Goal: Information Seeking & Learning: Understand process/instructions

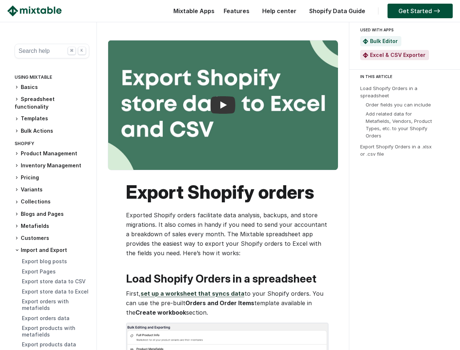
click at [230, 186] on h1 "Export Shopify orders" at bounding box center [226, 192] width 201 height 22
click at [49, 51] on button "Search help ⌘ K" at bounding box center [52, 51] width 75 height 15
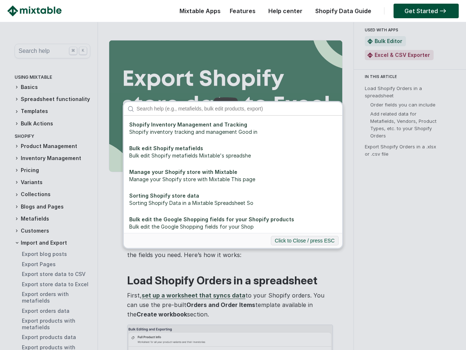
click at [49, 87] on div "Shopify Inventory Management and Tracking Shopify inventory tracking and manage…" at bounding box center [233, 175] width 466 height 350
click at [49, 103] on div "Shopify Inventory Management and Tracking Shopify inventory tracking and manage…" at bounding box center [233, 175] width 466 height 350
click at [49, 118] on div "Shopify Inventory Management and Tracking Shopify inventory tracking and manage…" at bounding box center [233, 175] width 466 height 350
click at [49, 131] on div "Shopify Inventory Management and Tracking Shopify inventory tracking and manage…" at bounding box center [233, 175] width 466 height 350
click at [49, 153] on div "Shopify Inventory Management and Tracking Shopify inventory tracking and manage…" at bounding box center [233, 175] width 466 height 350
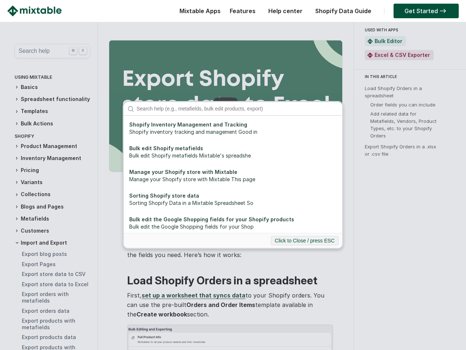
click at [49, 165] on div "Shopify Inventory Management and Tracking Shopify inventory tracking and manage…" at bounding box center [233, 175] width 466 height 350
click at [49, 177] on div "Shopify Inventory Management and Tracking Shopify inventory tracking and manage…" at bounding box center [233, 175] width 466 height 350
click at [49, 189] on div "Shopify Inventory Management and Tracking Shopify inventory tracking and manage…" at bounding box center [233, 175] width 466 height 350
